Goal: Task Accomplishment & Management: Use online tool/utility

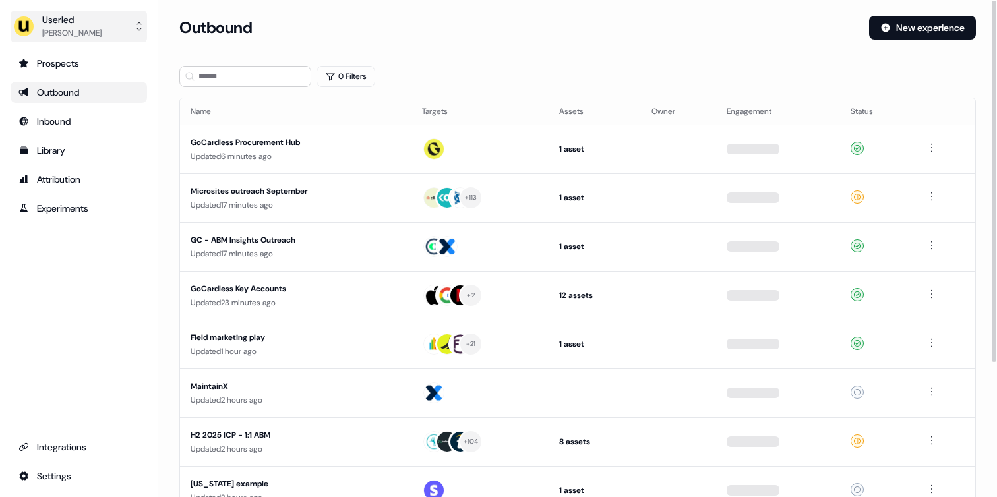
click at [118, 22] on button "Userled [PERSON_NAME]" at bounding box center [79, 27] width 137 height 32
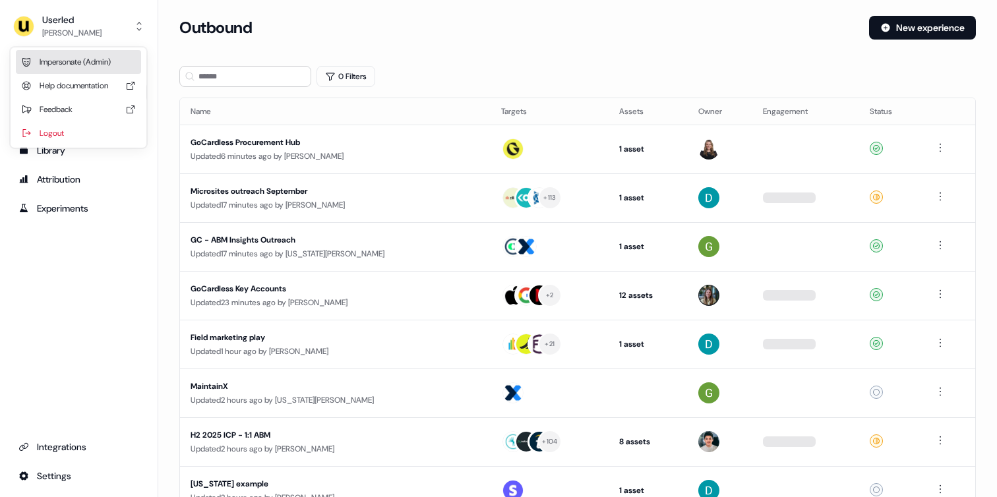
click at [106, 60] on div "Impersonate (Admin)" at bounding box center [78, 62] width 125 height 24
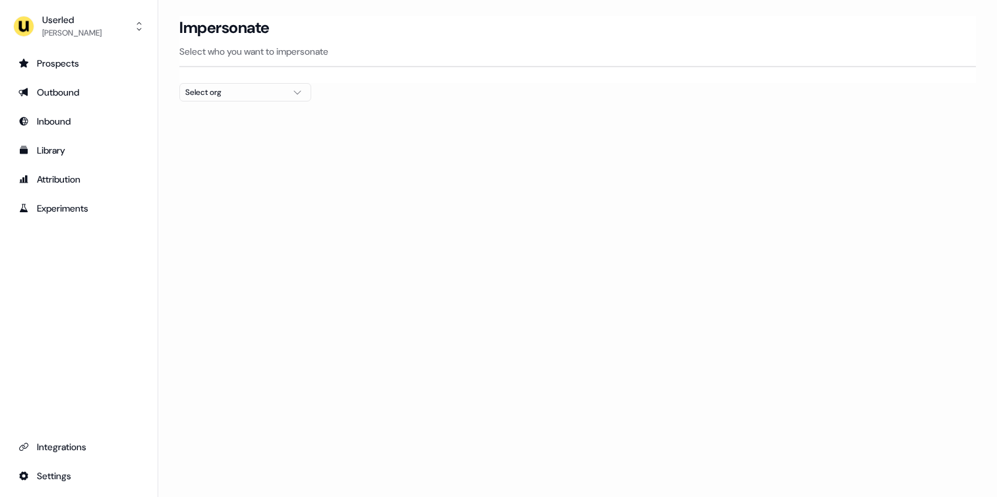
click at [267, 94] on div "Select org" at bounding box center [234, 92] width 99 height 13
type input "****"
click at [235, 131] on div "Wiiisdom" at bounding box center [245, 139] width 131 height 21
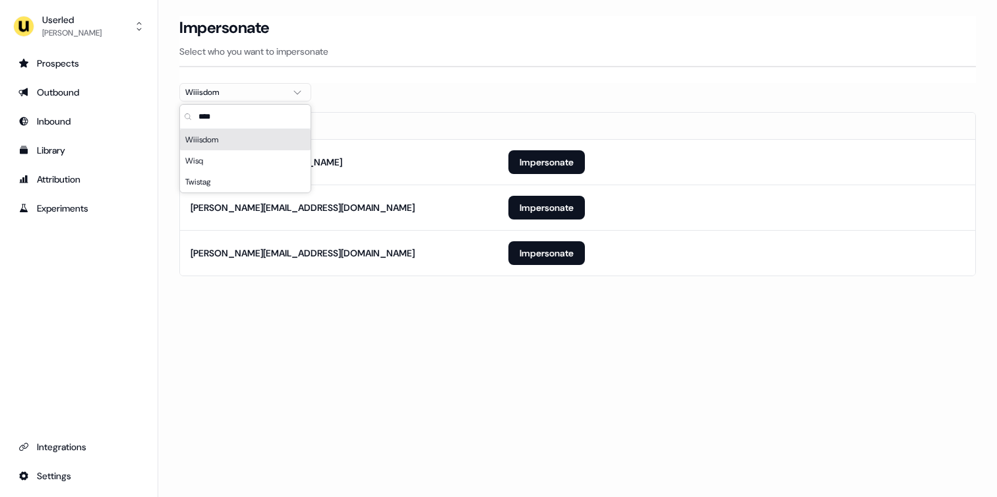
click at [173, 140] on section "Loading... Impersonate Select who you want to impersonate Wiiisdom Email ailsa.…" at bounding box center [577, 164] width 839 height 297
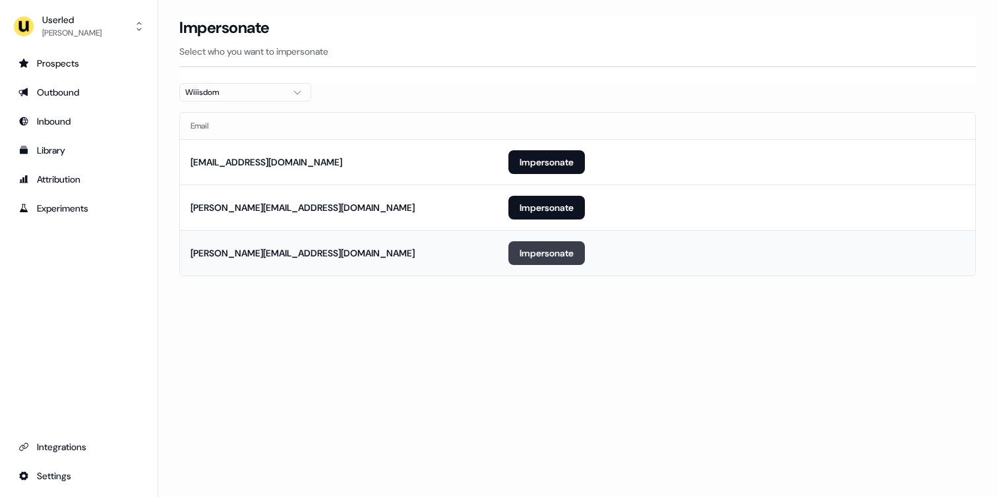
click at [521, 253] on button "Impersonate" at bounding box center [546, 253] width 76 height 24
